Goal: Go to known website: Access a specific website the user already knows

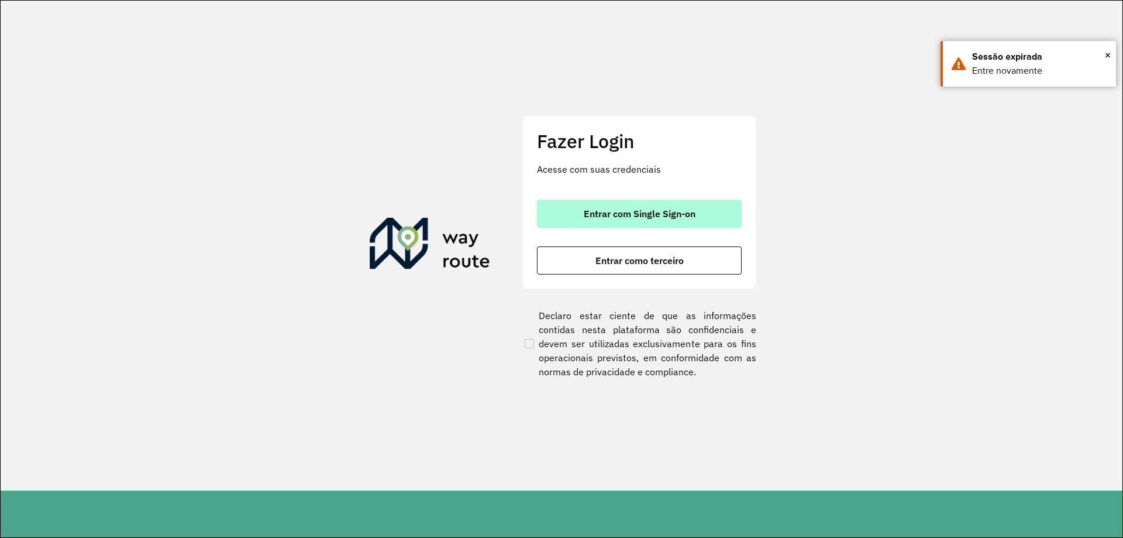
click at [630, 202] on button "Entrar com Single Sign-on" at bounding box center [639, 213] width 205 height 28
